Goal: Information Seeking & Learning: Find specific fact

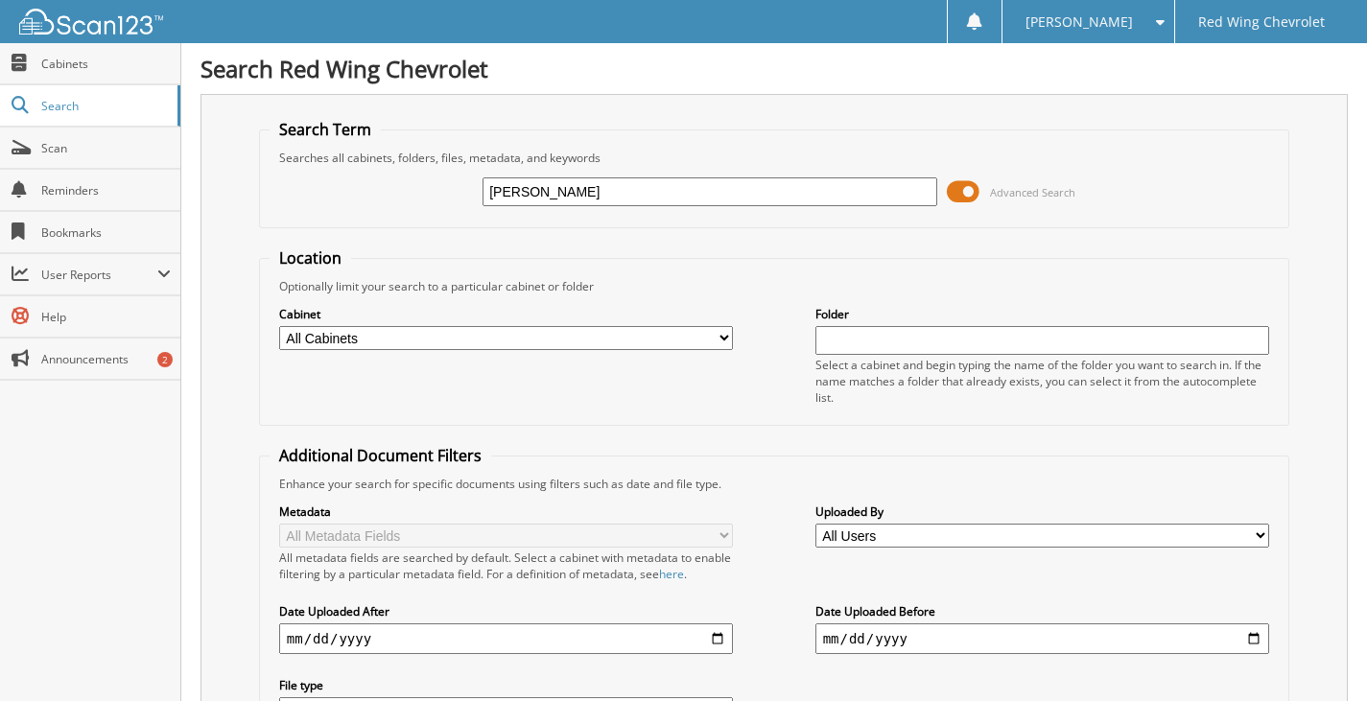
type input "[PERSON_NAME]"
drag, startPoint x: 566, startPoint y: 194, endPoint x: 526, endPoint y: 193, distance: 40.3
click at [526, 193] on input "[PERSON_NAME]" at bounding box center [710, 191] width 455 height 29
type input "GILUEA"
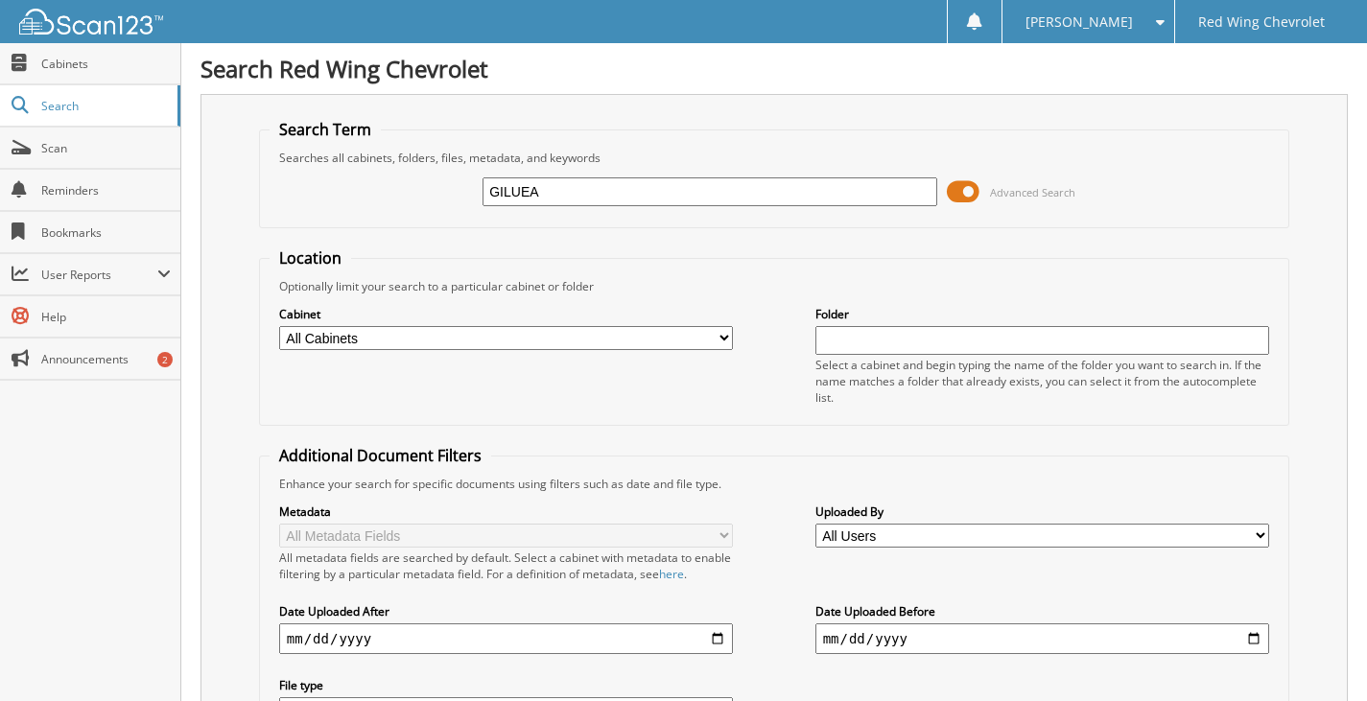
click at [560, 194] on input "GILUEA" at bounding box center [710, 191] width 455 height 29
type input "[PERSON_NAME]"
drag, startPoint x: 566, startPoint y: 189, endPoint x: 373, endPoint y: 190, distance: 192.8
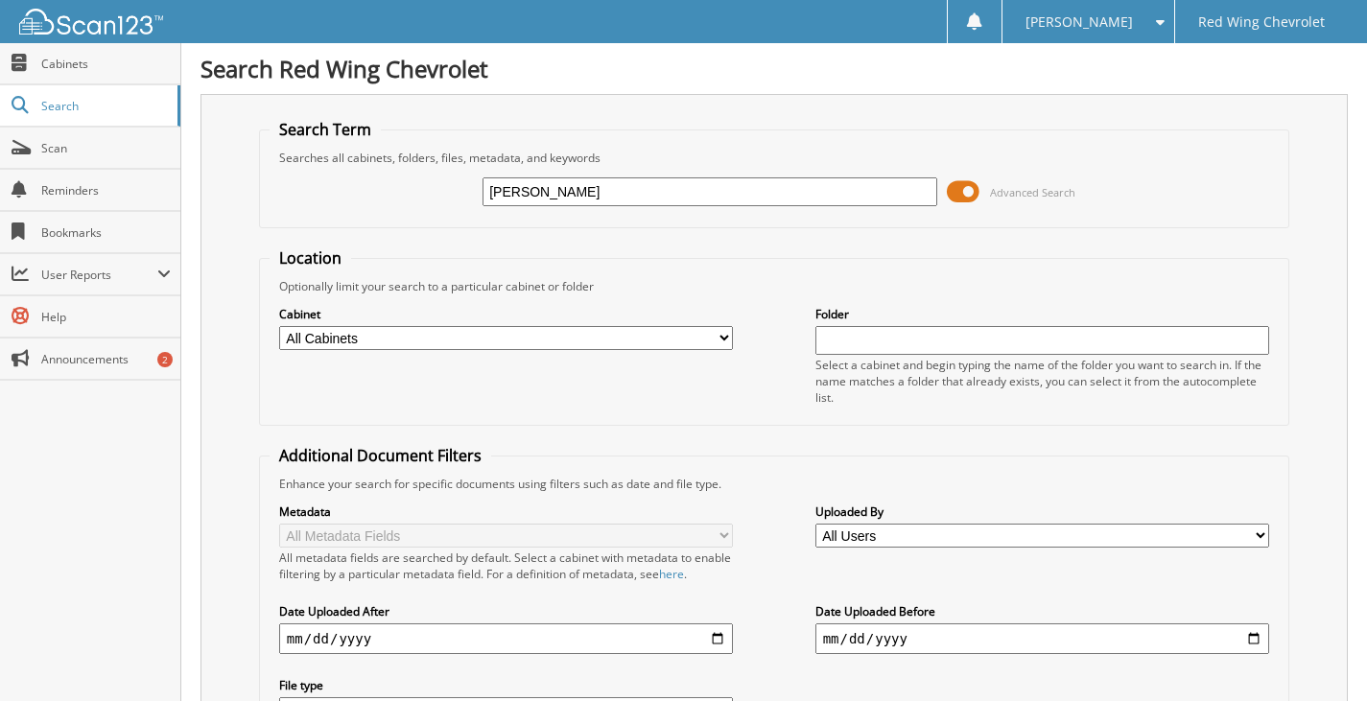
click at [373, 190] on div "GIL Advanced Search" at bounding box center [774, 192] width 1009 height 52
type input "GIELAU"
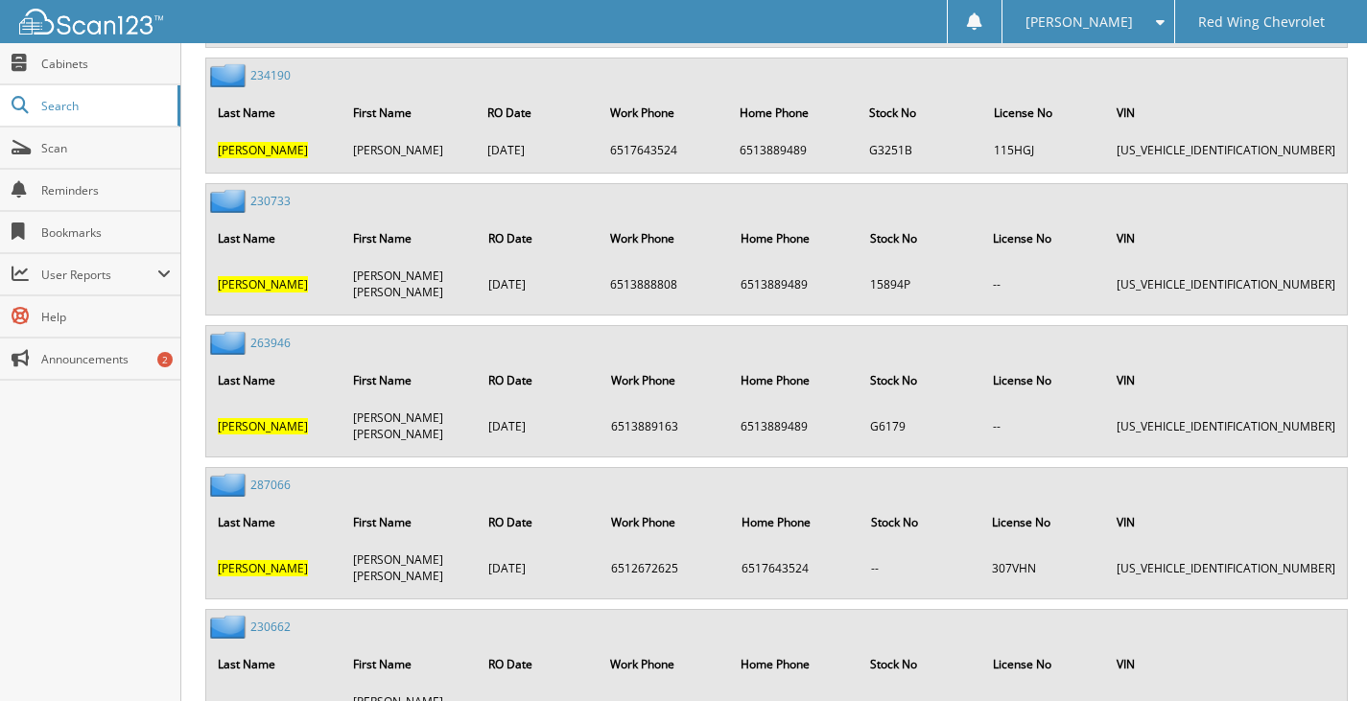
scroll to position [10074, 0]
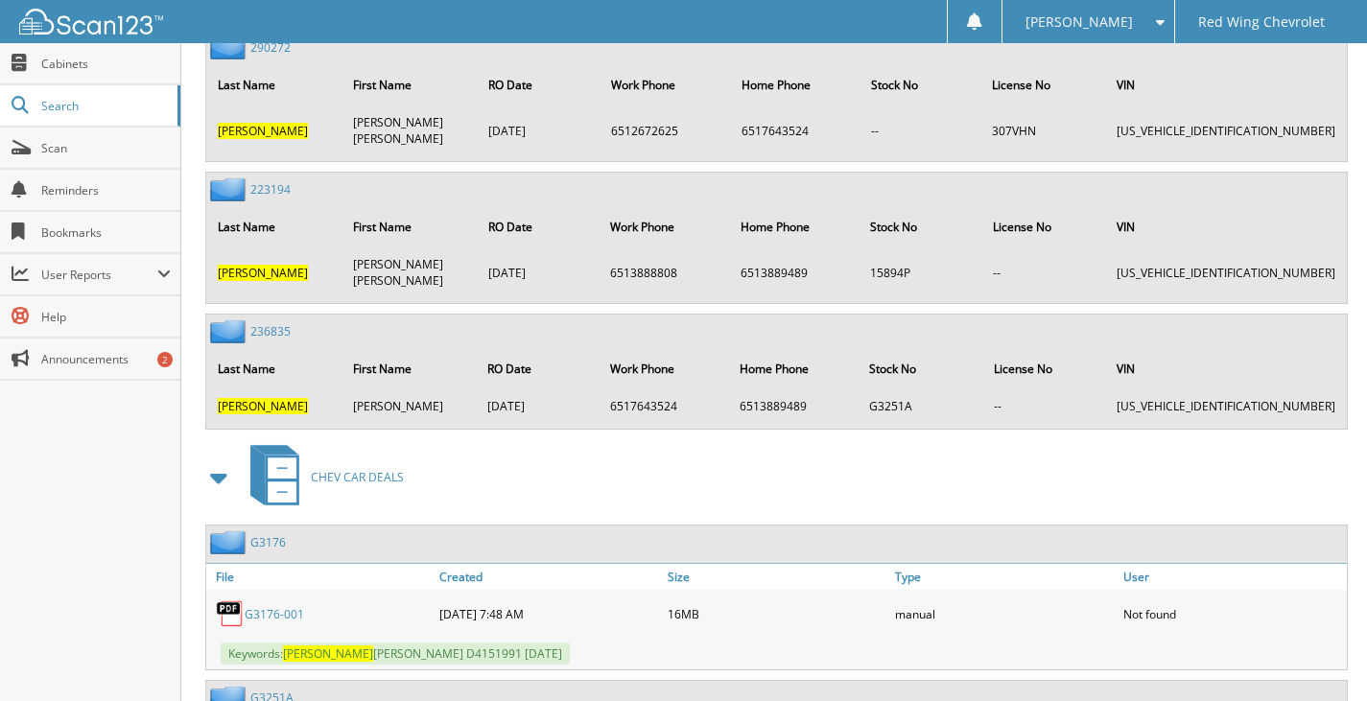
scroll to position [10362, 0]
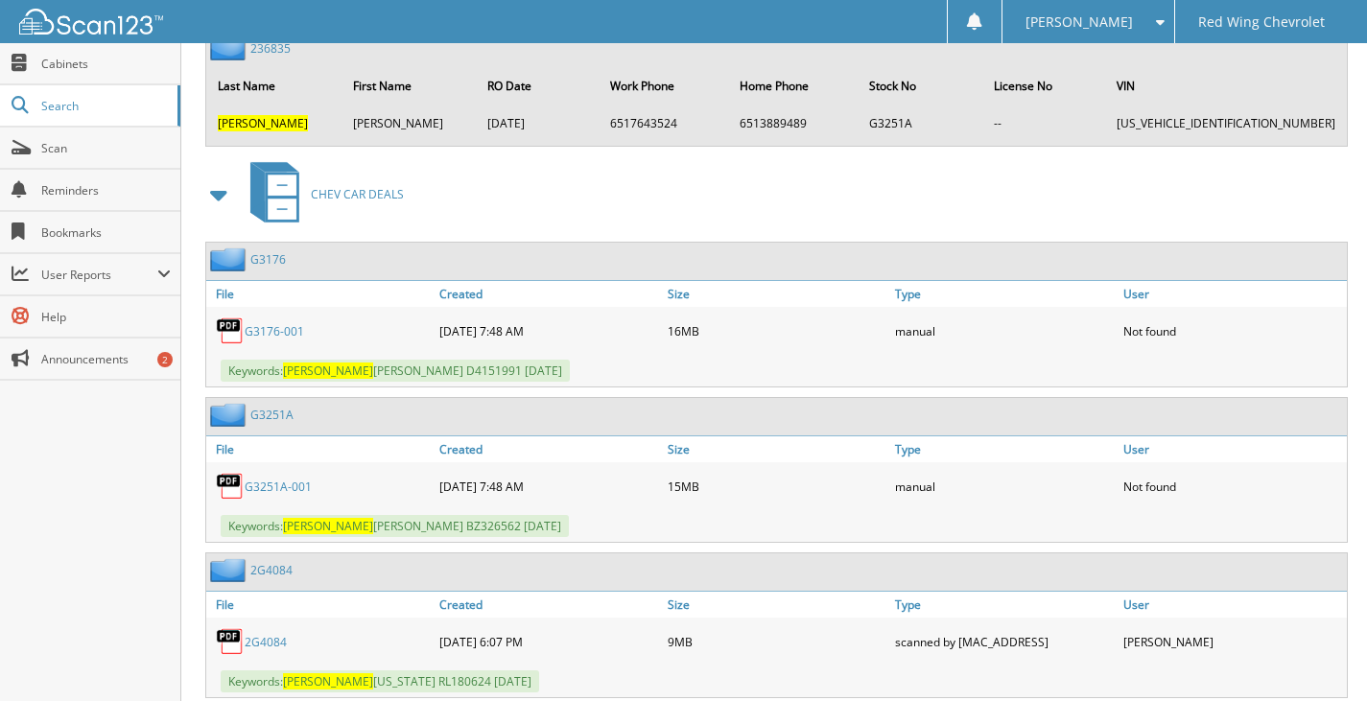
scroll to position [10650, 0]
